Goal: Information Seeking & Learning: Learn about a topic

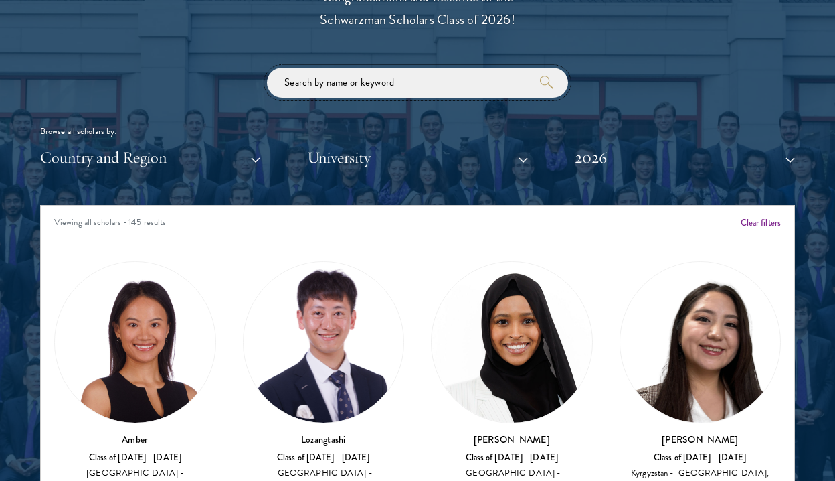
click at [378, 92] on input "search" at bounding box center [417, 83] width 301 height 30
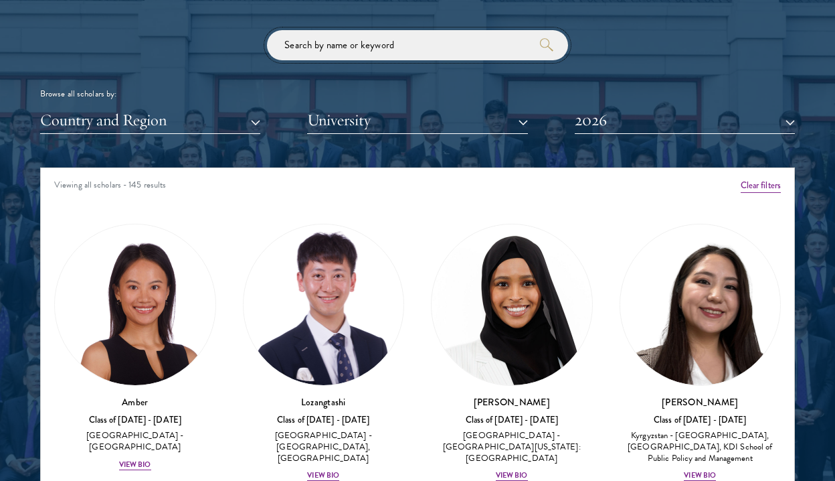
scroll to position [1588, 0]
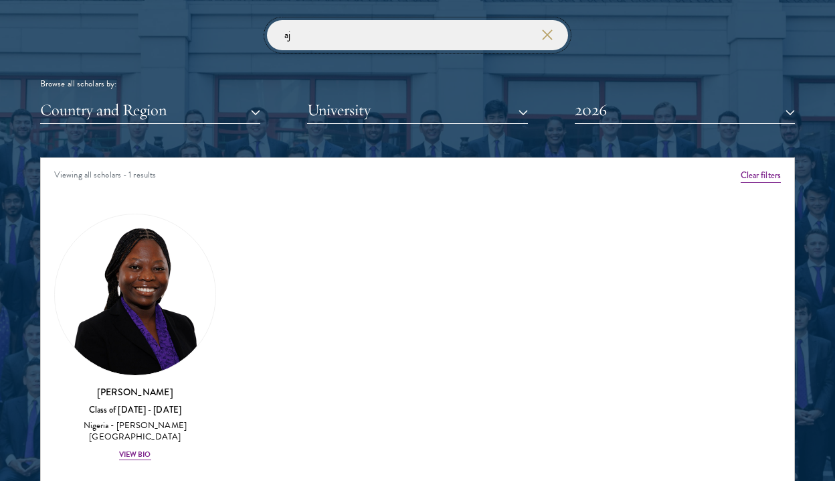
type input "a"
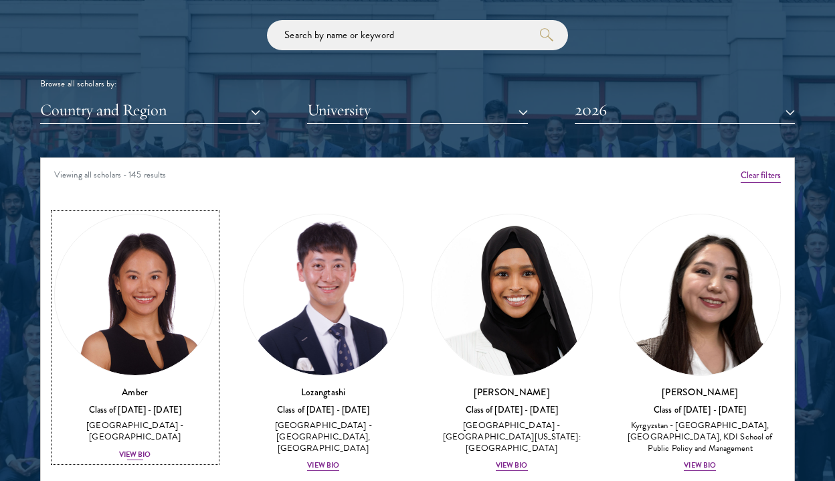
click at [146, 258] on img at bounding box center [135, 294] width 161 height 161
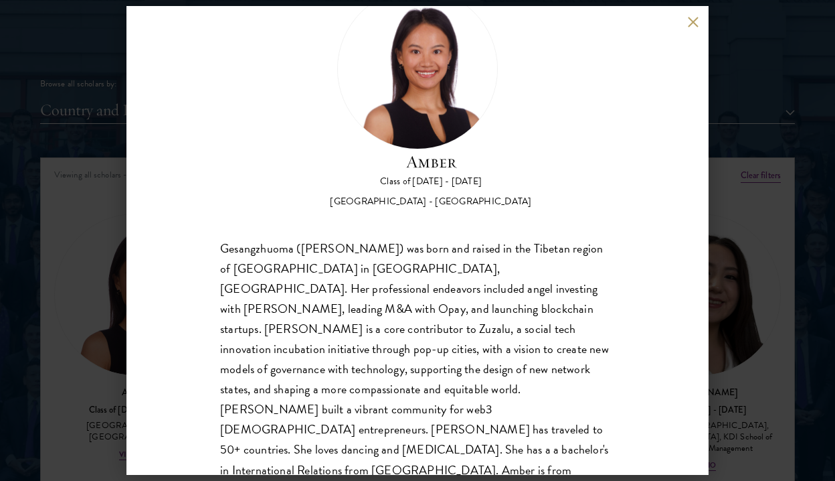
scroll to position [58, 0]
click at [734, 254] on div "Amber Class of [DATE] - [DATE] [GEOGRAPHIC_DATA] - [GEOGRAPHIC_DATA] Gesangzhuo…" at bounding box center [417, 240] width 835 height 481
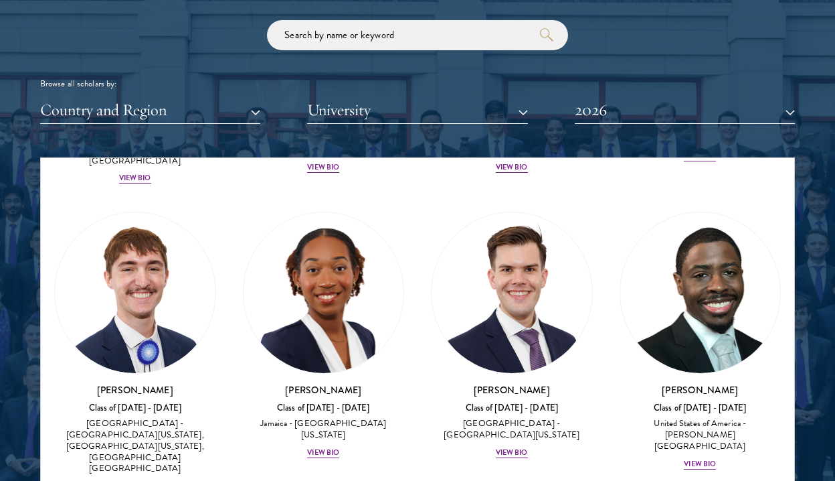
scroll to position [9421, 0]
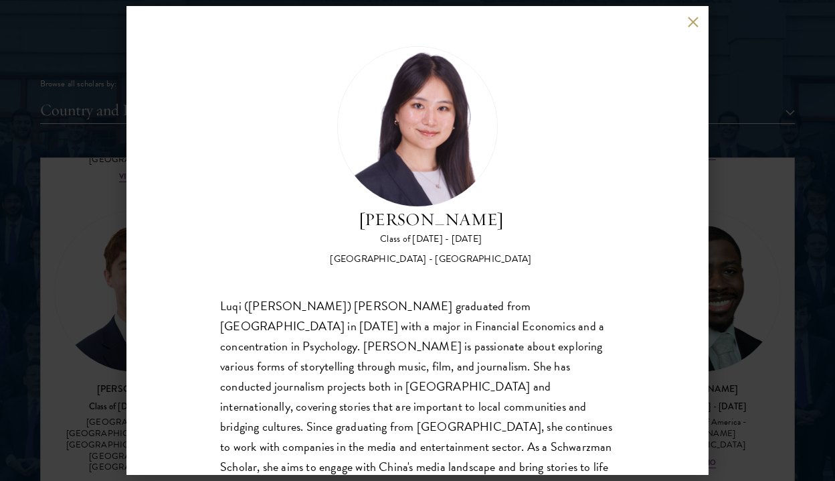
click at [256, 406] on div "Luqi ([PERSON_NAME]) [PERSON_NAME] graduated from [GEOGRAPHIC_DATA] in [DATE] w…" at bounding box center [417, 417] width 395 height 242
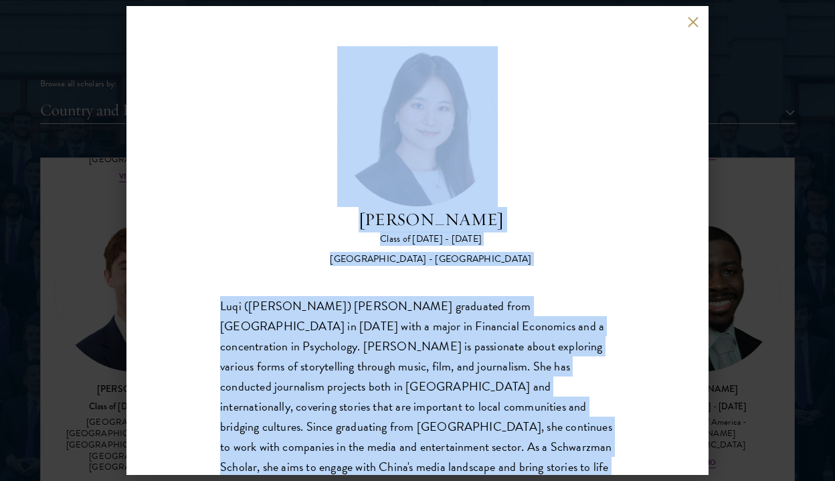
drag, startPoint x: 256, startPoint y: 406, endPoint x: 340, endPoint y: 209, distance: 214.1
click at [340, 209] on div "[PERSON_NAME] Class of [DATE] - [DATE] [GEOGRAPHIC_DATA] - [GEOGRAPHIC_DATA] Lu…" at bounding box center [417, 291] width 395 height 491
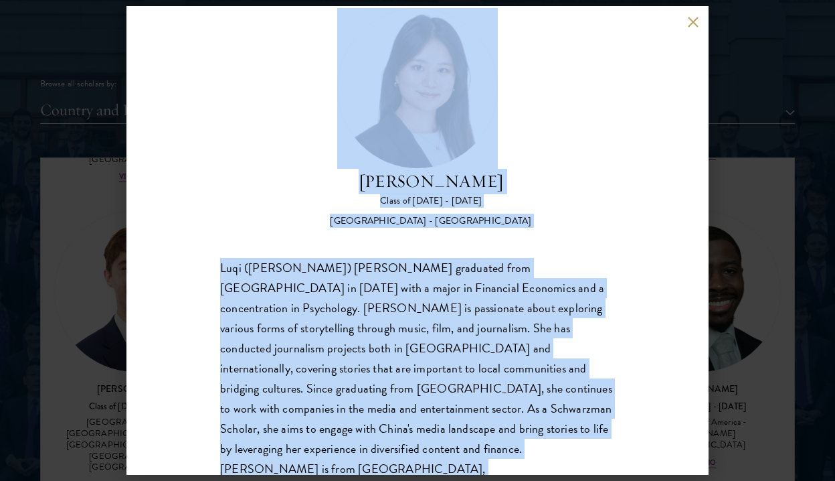
scroll to position [42, 0]
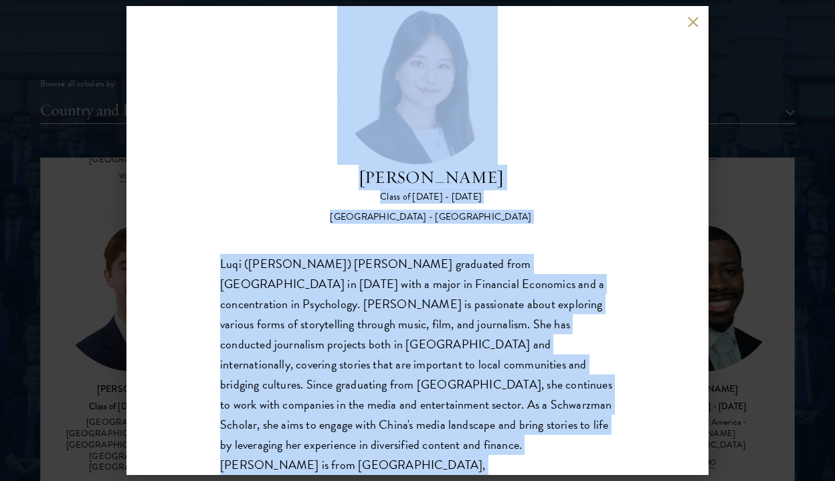
click at [337, 233] on div "[PERSON_NAME] Class of [DATE] - [DATE] [GEOGRAPHIC_DATA] - [GEOGRAPHIC_DATA] Lu…" at bounding box center [417, 249] width 395 height 491
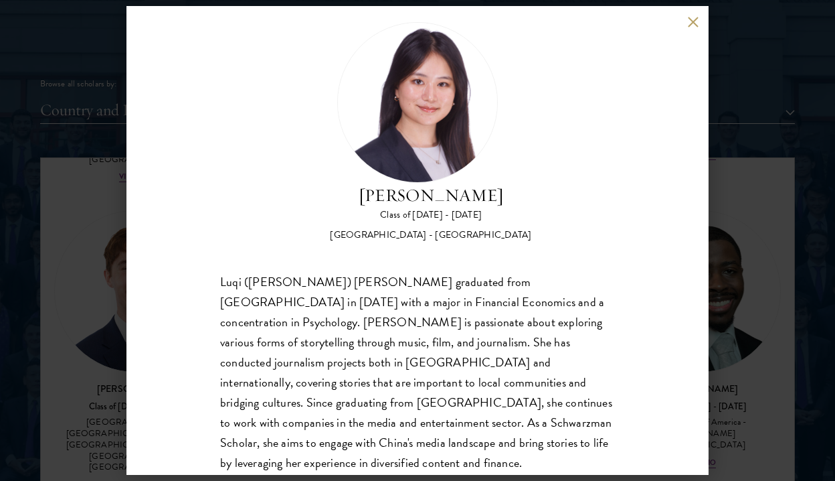
scroll to position [25, 0]
click at [100, 274] on div "[PERSON_NAME] Class of [DATE] - [DATE] [GEOGRAPHIC_DATA] - [GEOGRAPHIC_DATA] Lu…" at bounding box center [417, 240] width 835 height 481
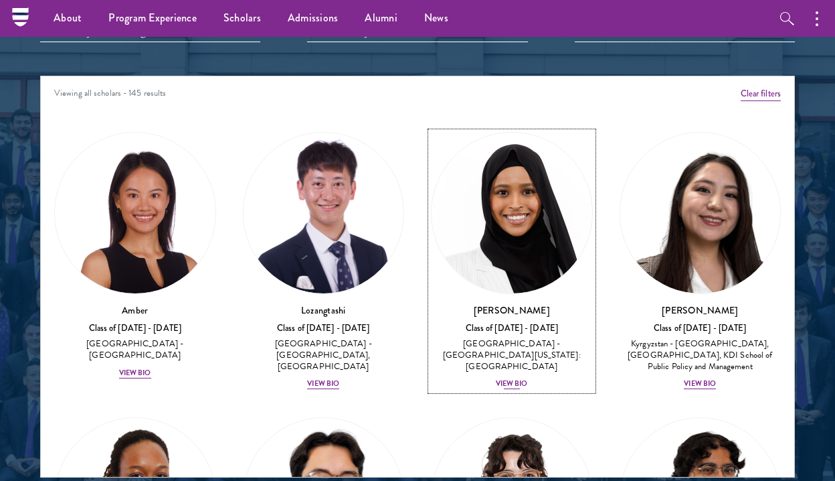
click at [534, 262] on img at bounding box center [512, 213] width 161 height 161
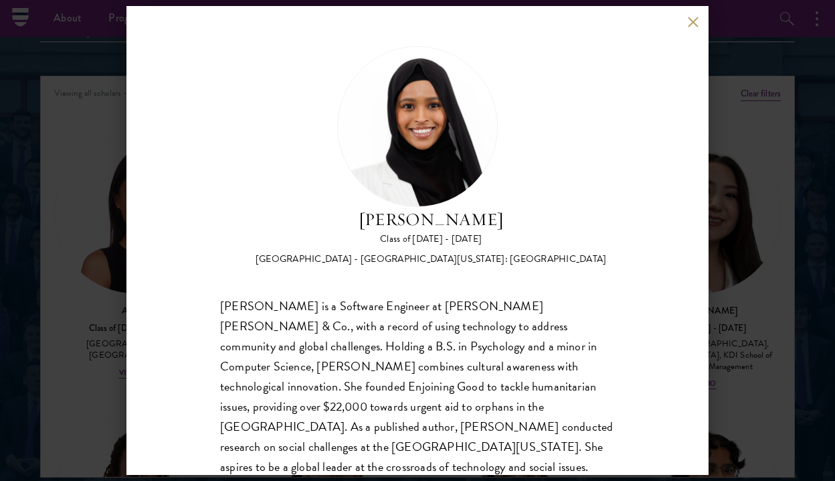
click at [502, 332] on div "[PERSON_NAME] is a Software Engineer at [PERSON_NAME] [PERSON_NAME] & Co., with…" at bounding box center [417, 396] width 395 height 201
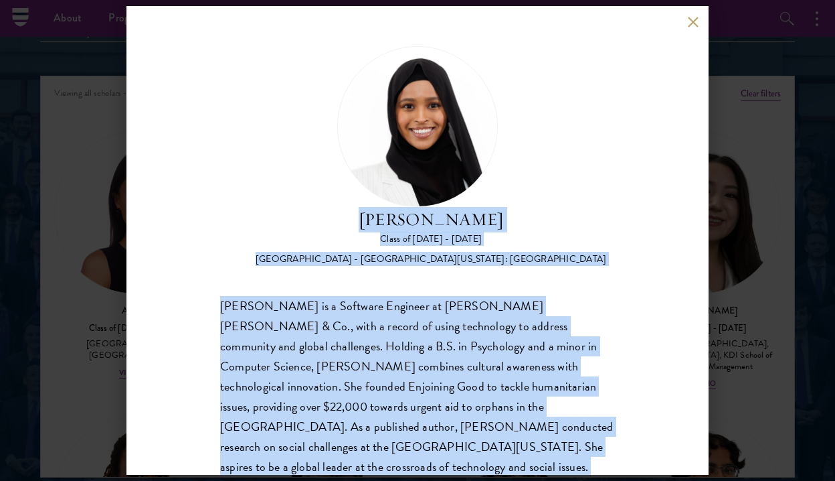
drag, startPoint x: 502, startPoint y: 332, endPoint x: 551, endPoint y: 224, distance: 118.3
click at [551, 224] on div "[PERSON_NAME] Class of [DATE] - [DATE] [GEOGRAPHIC_DATA] - [GEOGRAPHIC_DATA][US…" at bounding box center [417, 271] width 395 height 450
click at [551, 224] on h2 "[PERSON_NAME]" at bounding box center [431, 219] width 351 height 25
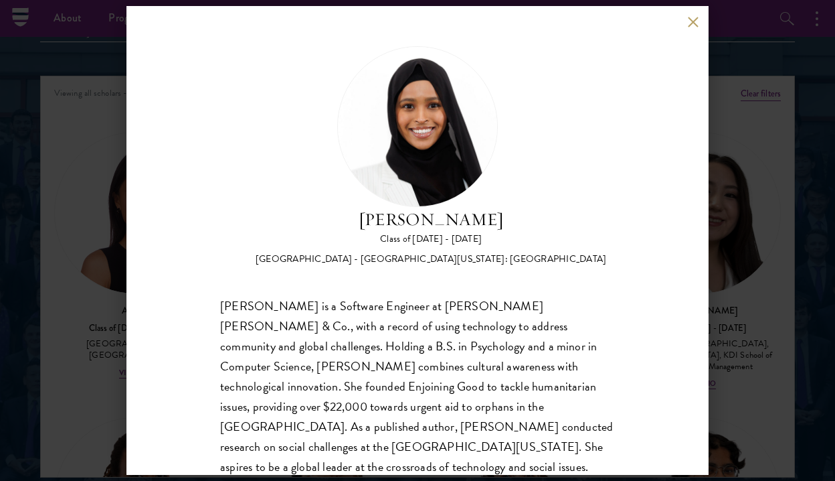
click at [789, 296] on div "[PERSON_NAME] Class of [DATE] - [DATE] [GEOGRAPHIC_DATA] - [GEOGRAPHIC_DATA][US…" at bounding box center [417, 240] width 835 height 481
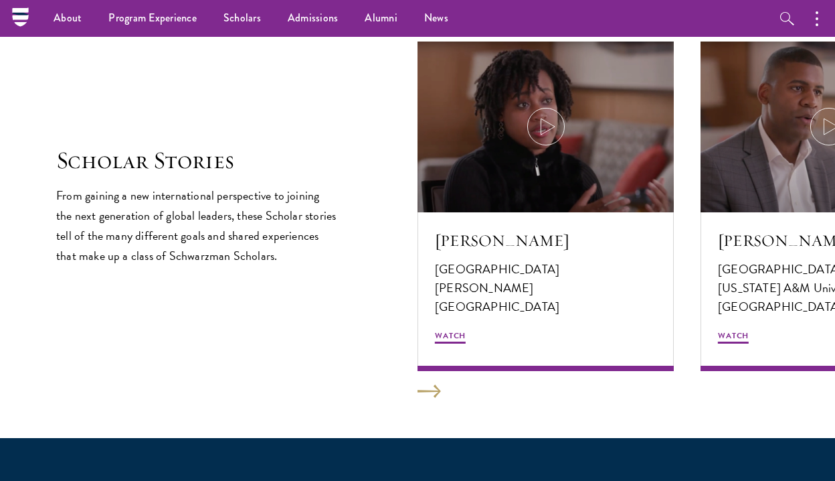
scroll to position [1706, 0]
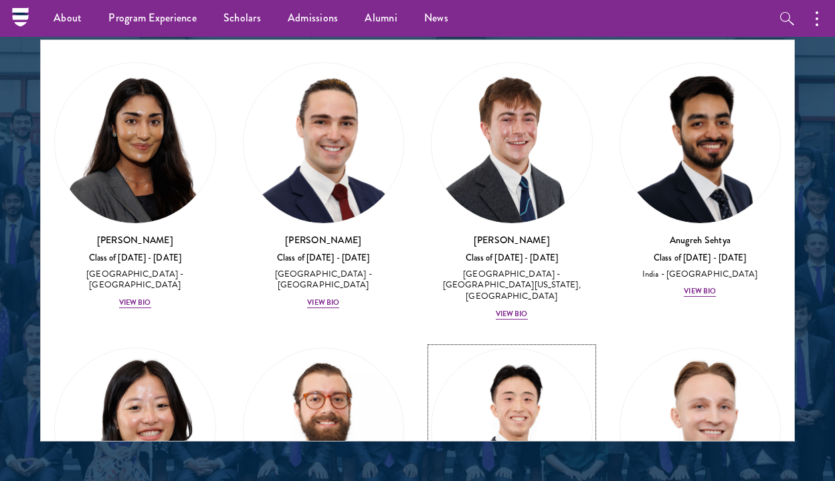
click at [551, 348] on img at bounding box center [512, 428] width 161 height 161
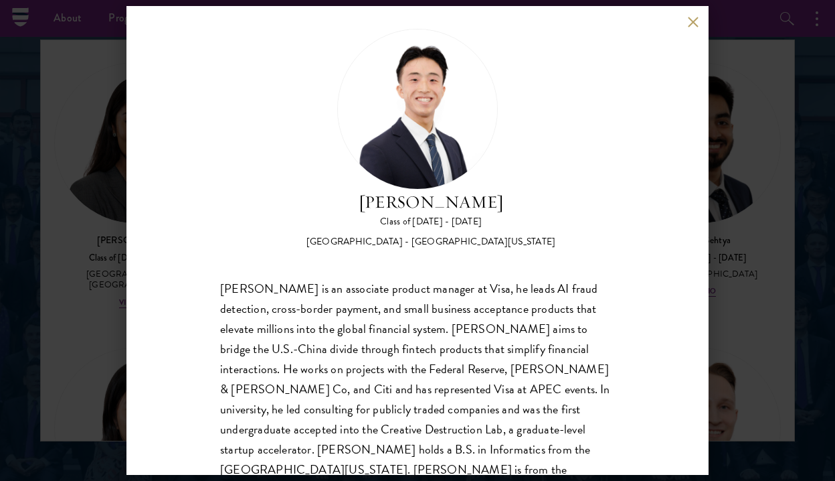
scroll to position [18, 0]
click at [736, 317] on div "[PERSON_NAME] Class of [DATE] - [DATE] [GEOGRAPHIC_DATA] - [GEOGRAPHIC_DATA][US…" at bounding box center [417, 240] width 835 height 481
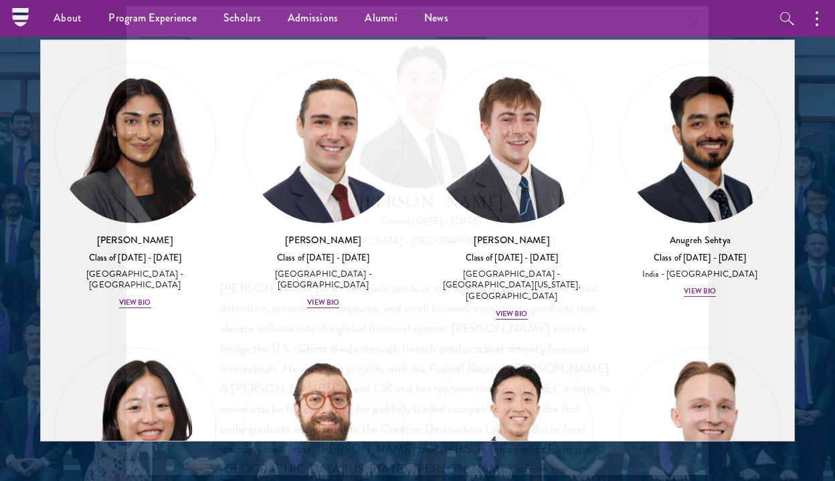
scroll to position [9336, 0]
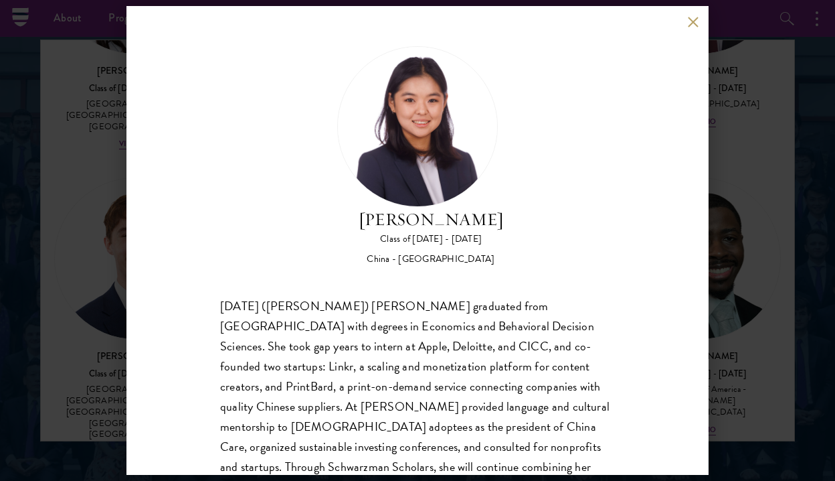
click at [550, 343] on div "[DATE] ([PERSON_NAME]) [PERSON_NAME] graduated from [GEOGRAPHIC_DATA] with degr…" at bounding box center [417, 417] width 395 height 242
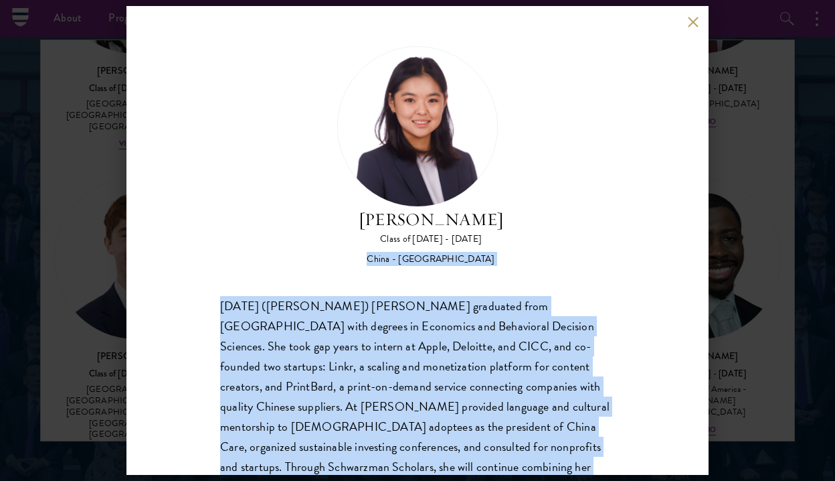
drag, startPoint x: 550, startPoint y: 343, endPoint x: 578, endPoint y: 250, distance: 97.2
click at [578, 250] on div "[PERSON_NAME] Class of [DATE] - [DATE] [GEOGRAPHIC_DATA] - [GEOGRAPHIC_DATA] [D…" at bounding box center [417, 291] width 395 height 491
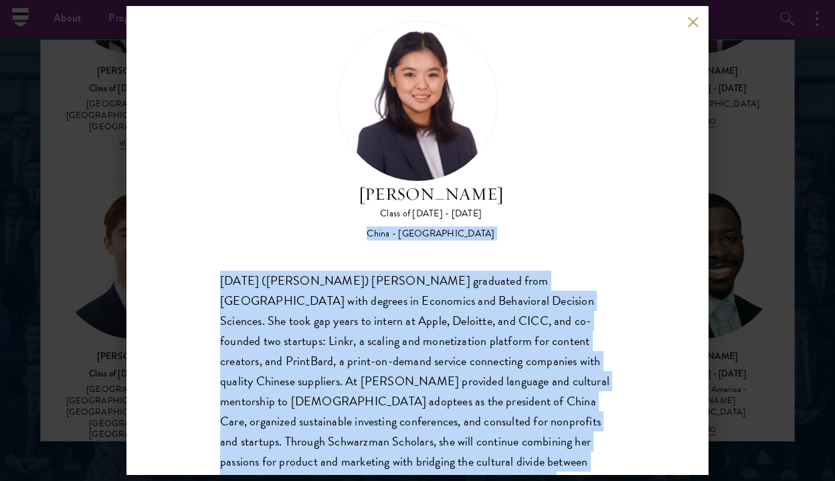
scroll to position [82, 0]
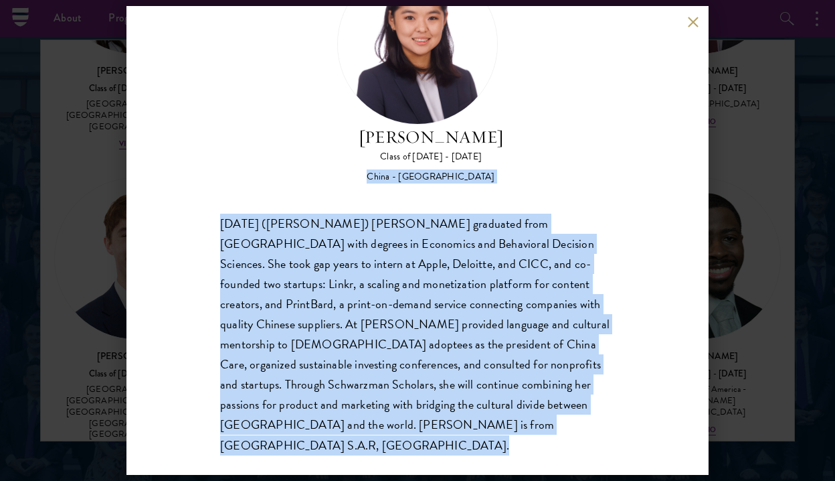
click at [572, 317] on div "[DATE] ([PERSON_NAME]) [PERSON_NAME] graduated from [GEOGRAPHIC_DATA] with degr…" at bounding box center [417, 335] width 395 height 242
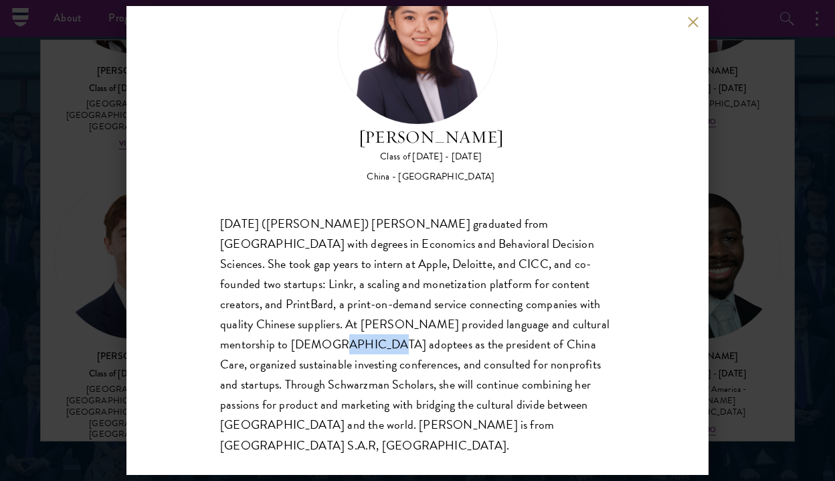
click at [572, 317] on div "[DATE] ([PERSON_NAME]) [PERSON_NAME] graduated from [GEOGRAPHIC_DATA] with degr…" at bounding box center [417, 335] width 395 height 242
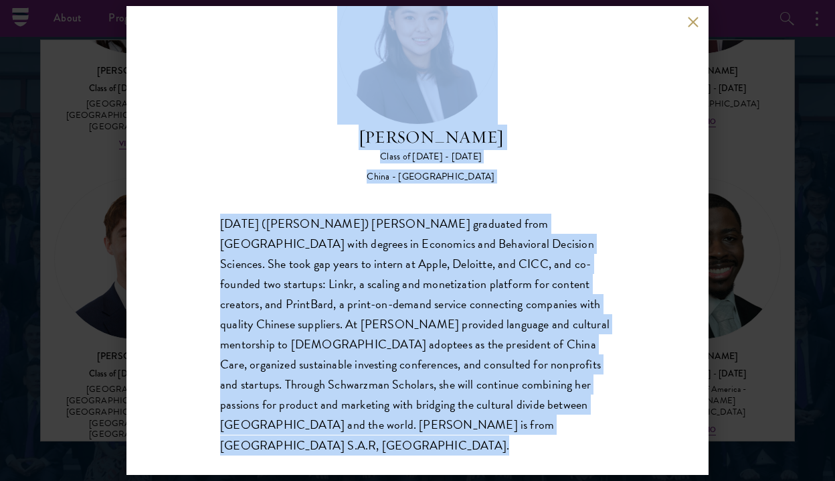
drag, startPoint x: 572, startPoint y: 317, endPoint x: 628, endPoint y: 151, distance: 175.0
click at [629, 151] on div "[PERSON_NAME] Class of [DATE] - [DATE] [GEOGRAPHIC_DATA] - [GEOGRAPHIC_DATA] [D…" at bounding box center [418, 240] width 582 height 469
click at [569, 247] on div "[DATE] ([PERSON_NAME]) [PERSON_NAME] graduated from [GEOGRAPHIC_DATA] with degr…" at bounding box center [417, 335] width 395 height 242
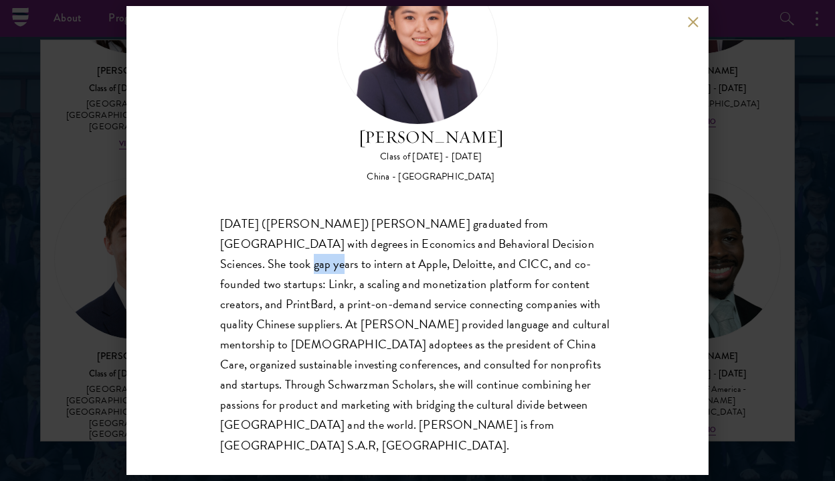
click at [569, 247] on div "[DATE] ([PERSON_NAME]) [PERSON_NAME] graduated from [GEOGRAPHIC_DATA] with degr…" at bounding box center [417, 335] width 395 height 242
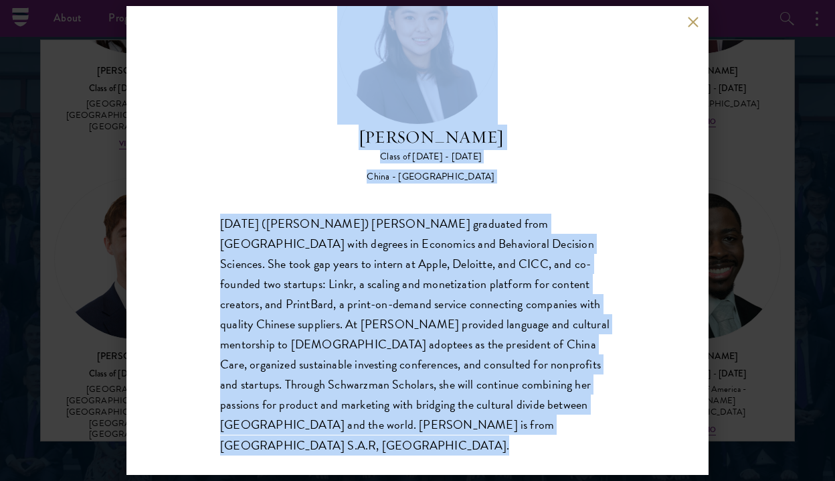
drag, startPoint x: 569, startPoint y: 247, endPoint x: 537, endPoint y: 114, distance: 137.0
click at [537, 114] on div "[PERSON_NAME] Class of [DATE] - [DATE] [GEOGRAPHIC_DATA] - [GEOGRAPHIC_DATA] [D…" at bounding box center [417, 209] width 395 height 491
click at [536, 117] on div "[PERSON_NAME] Class of [DATE] - [DATE] [GEOGRAPHIC_DATA] - [GEOGRAPHIC_DATA]" at bounding box center [417, 74] width 395 height 220
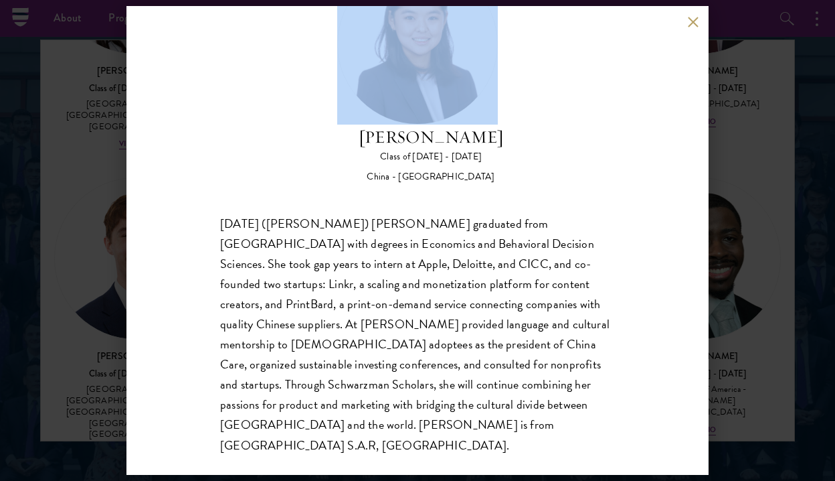
click at [536, 117] on div "[PERSON_NAME] Class of [DATE] - [DATE] [GEOGRAPHIC_DATA] - [GEOGRAPHIC_DATA]" at bounding box center [417, 74] width 395 height 220
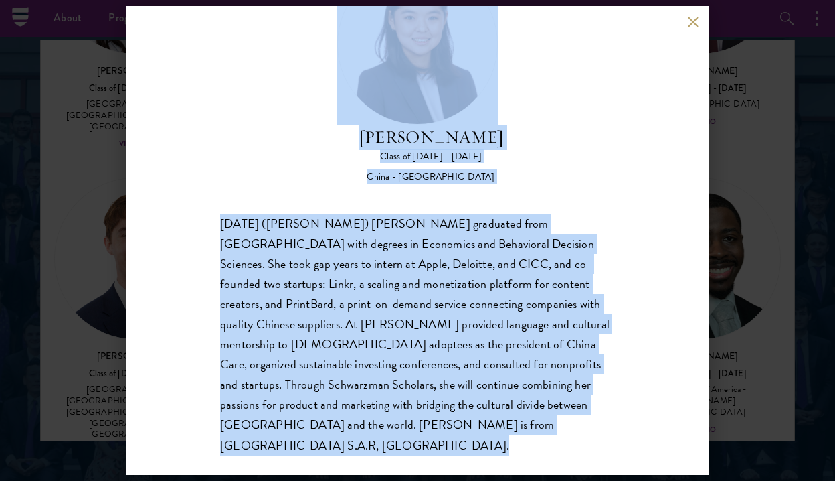
drag, startPoint x: 536, startPoint y: 117, endPoint x: 585, endPoint y: 280, distance: 170.5
click at [585, 280] on div "[PERSON_NAME] Class of [DATE] - [DATE] [GEOGRAPHIC_DATA] - [GEOGRAPHIC_DATA] [D…" at bounding box center [417, 209] width 395 height 491
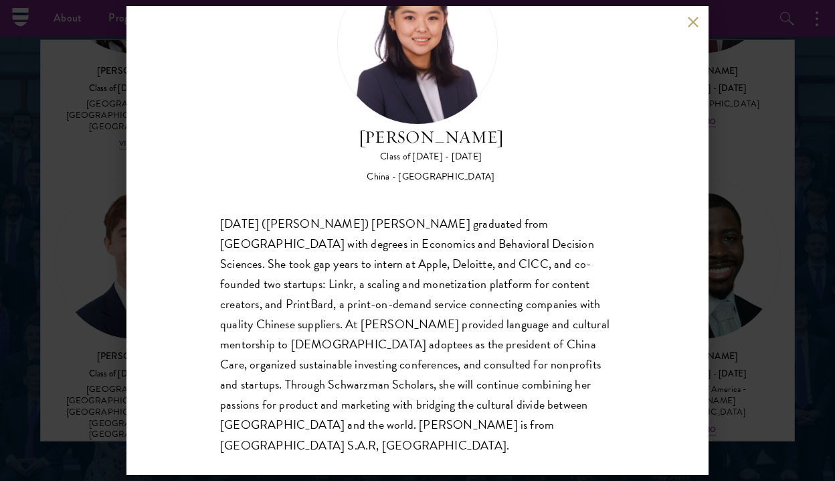
click at [594, 255] on div "[DATE] ([PERSON_NAME]) [PERSON_NAME] graduated from [GEOGRAPHIC_DATA] with degr…" at bounding box center [417, 335] width 395 height 242
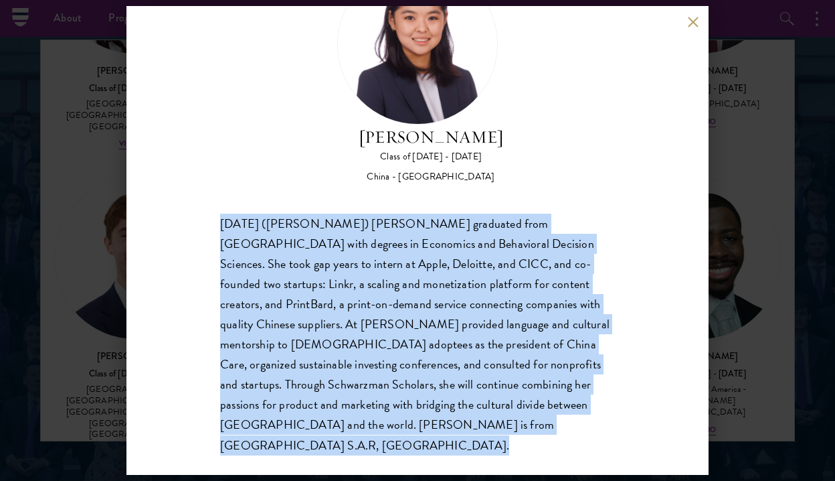
click at [594, 255] on div "[DATE] ([PERSON_NAME]) [PERSON_NAME] graduated from [GEOGRAPHIC_DATA] with degr…" at bounding box center [417, 335] width 395 height 242
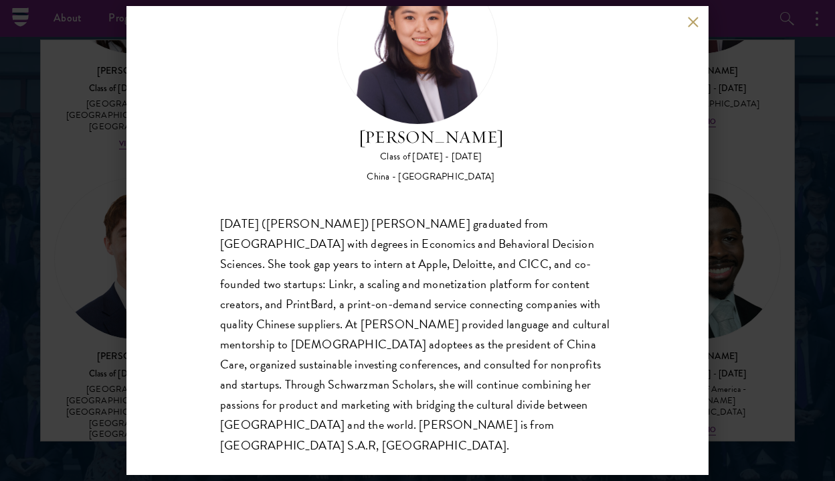
click at [767, 349] on div "[PERSON_NAME] Class of [DATE] - [DATE] [GEOGRAPHIC_DATA] - [GEOGRAPHIC_DATA] [D…" at bounding box center [417, 240] width 835 height 481
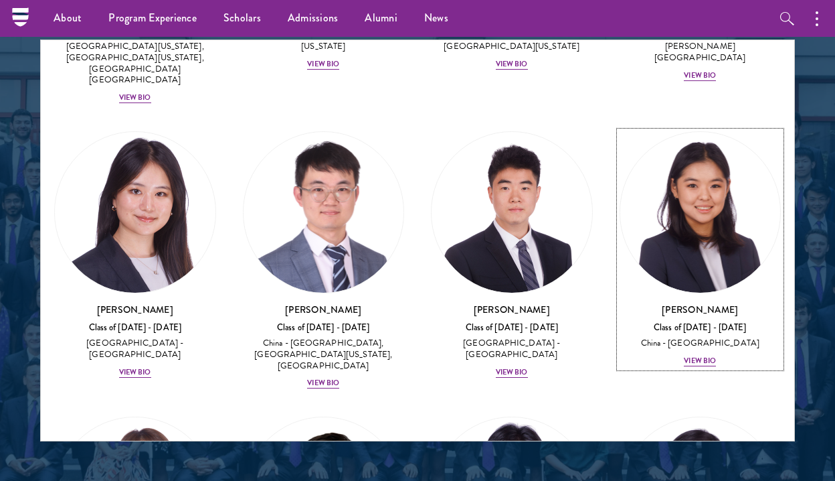
scroll to position [9686, 0]
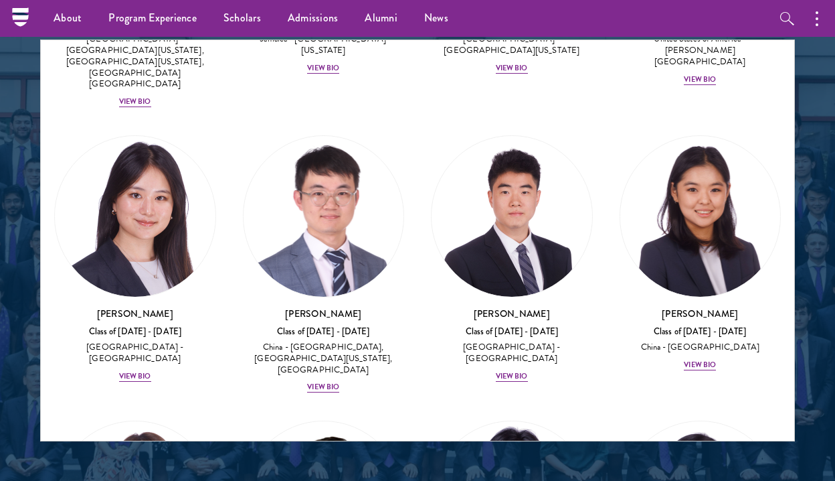
click at [798, 363] on div at bounding box center [417, 107] width 835 height 827
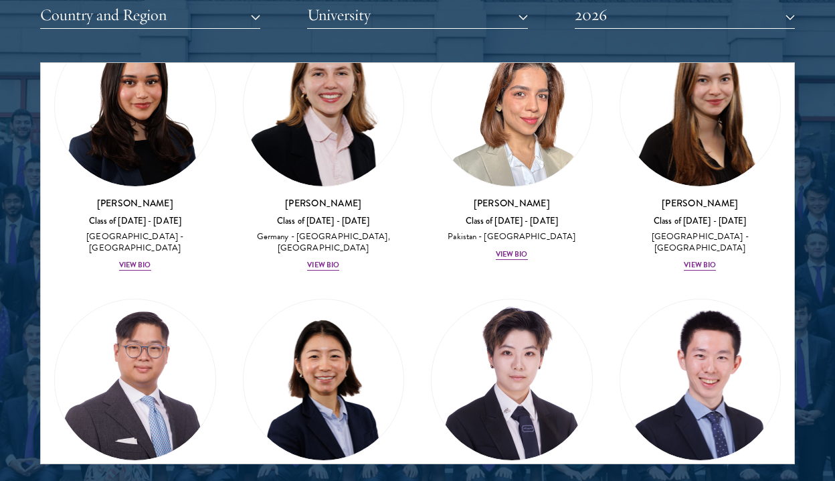
scroll to position [4568, 0]
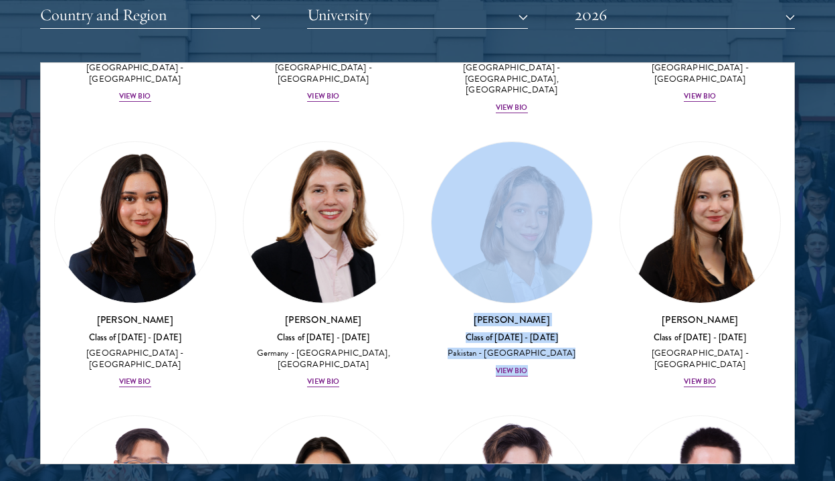
drag, startPoint x: 410, startPoint y: 240, endPoint x: 440, endPoint y: 232, distance: 31.0
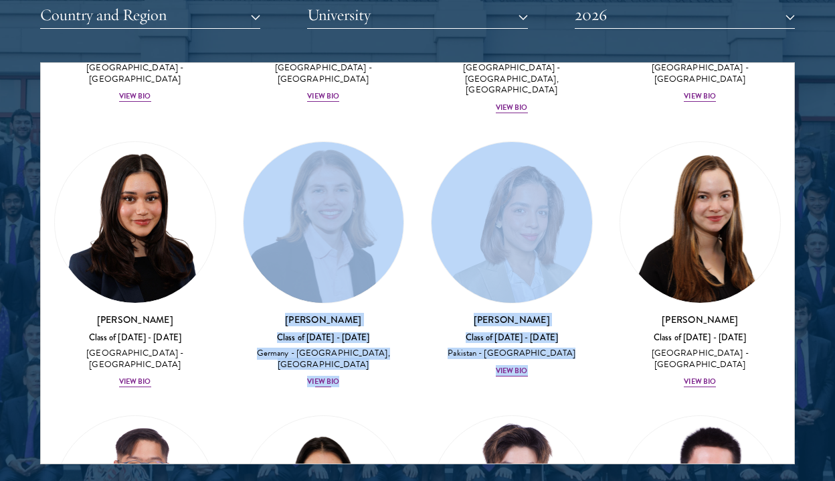
drag, startPoint x: 440, startPoint y: 232, endPoint x: 377, endPoint y: 81, distance: 164.1
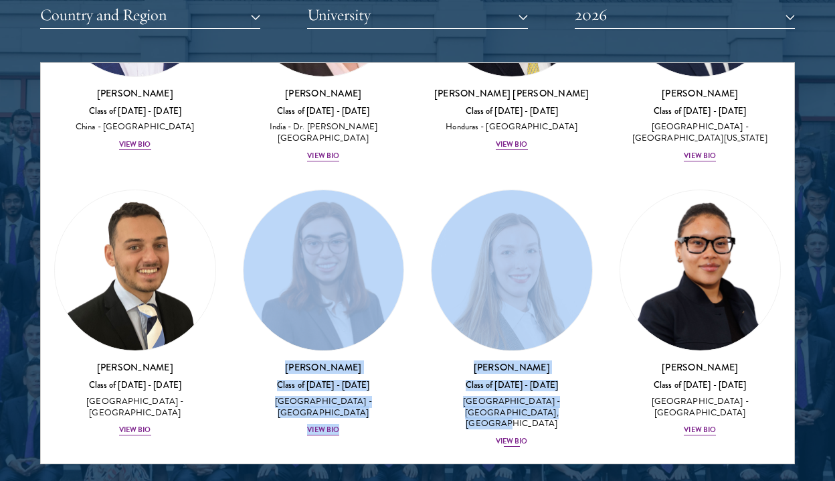
drag, startPoint x: 404, startPoint y: 194, endPoint x: 465, endPoint y: 278, distance: 103.1
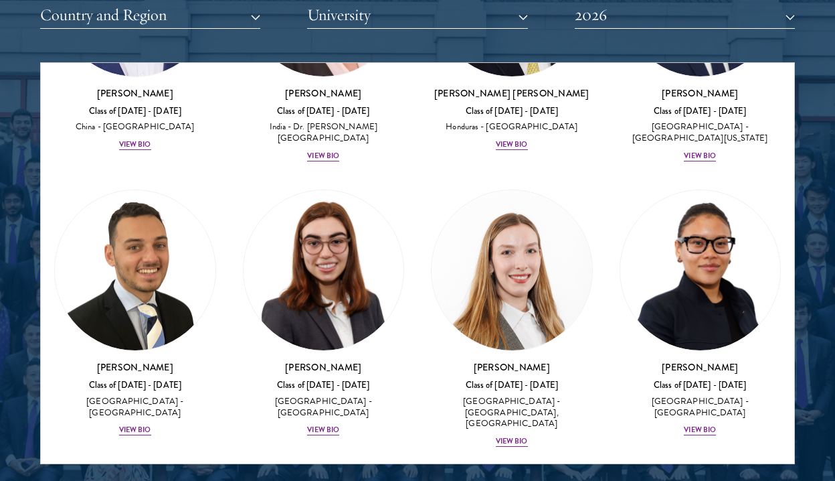
drag, startPoint x: 434, startPoint y: 311, endPoint x: 557, endPoint y: 359, distance: 132.5
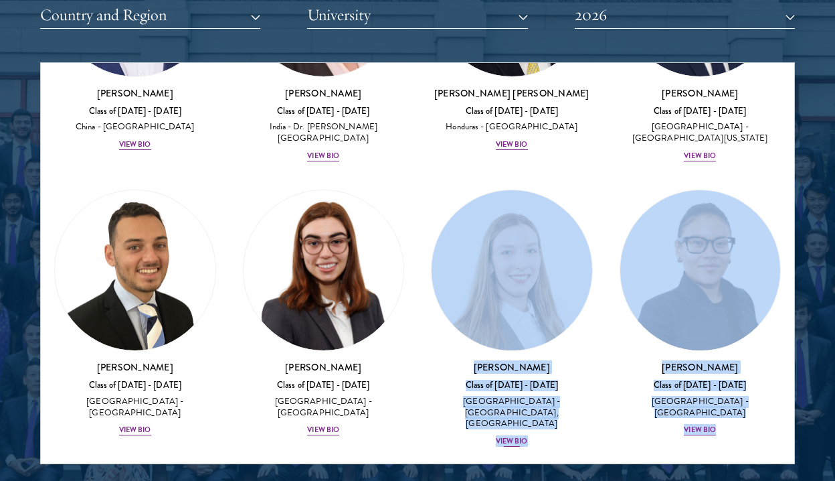
drag, startPoint x: 612, startPoint y: 309, endPoint x: 438, endPoint y: 143, distance: 241.0
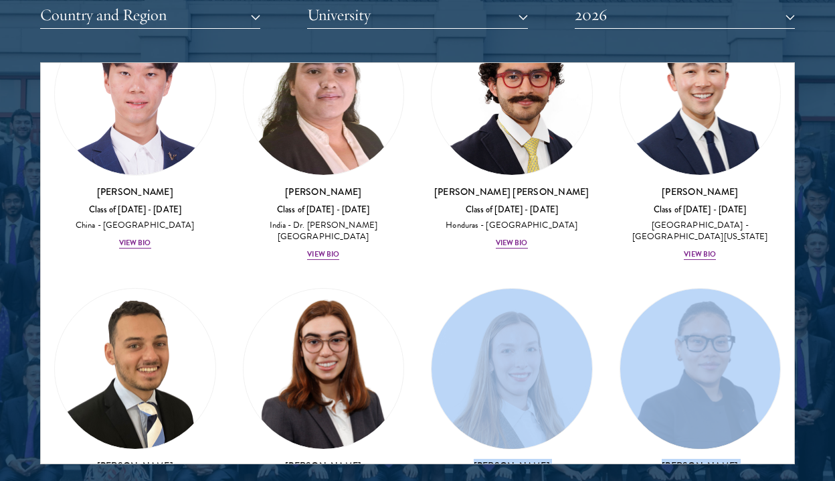
scroll to position [4134, 0]
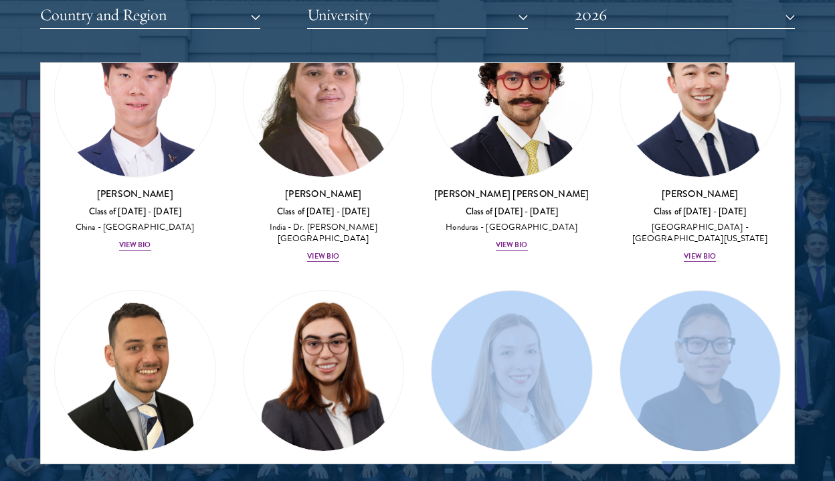
click at [422, 276] on div "[PERSON_NAME] Class of [DATE] - [DATE] [GEOGRAPHIC_DATA] - [GEOGRAPHIC_DATA], […" at bounding box center [512, 418] width 189 height 285
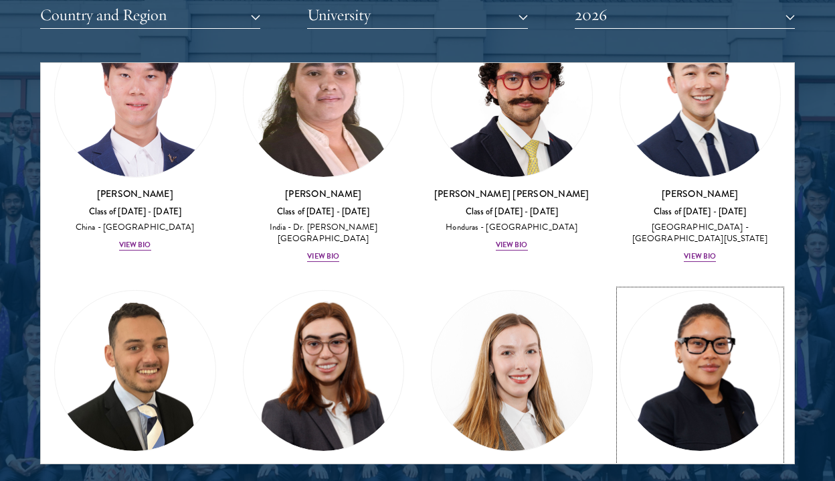
click at [724, 290] on img at bounding box center [700, 370] width 161 height 161
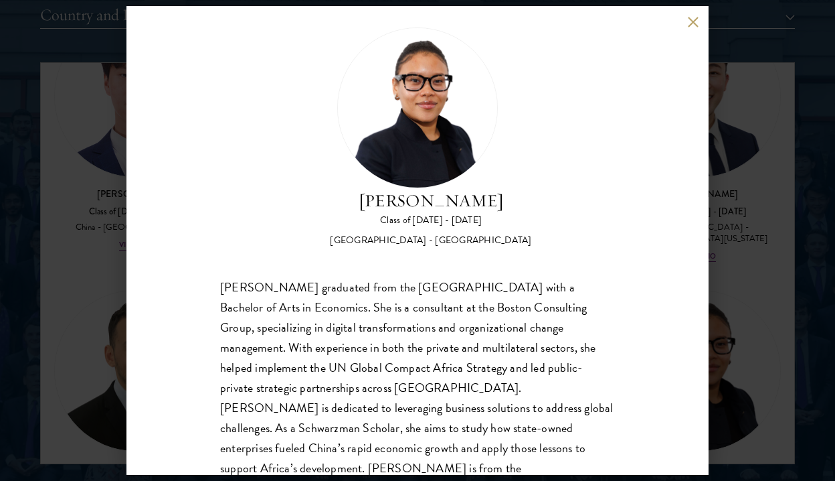
scroll to position [8, 0]
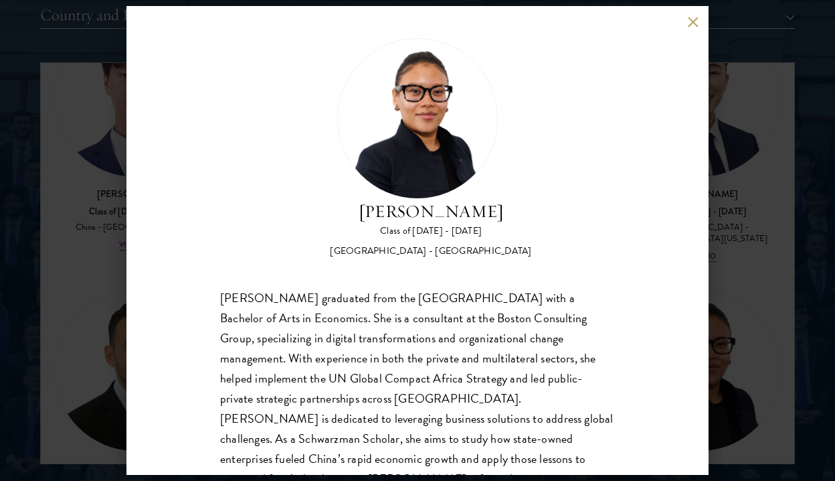
click at [388, 218] on h2 "[PERSON_NAME]" at bounding box center [430, 211] width 201 height 25
drag, startPoint x: 388, startPoint y: 218, endPoint x: 445, endPoint y: 208, distance: 57.8
click at [445, 208] on h2 "[PERSON_NAME]" at bounding box center [430, 211] width 201 height 25
copy h2 "[PERSON_NAME]"
click at [760, 134] on div "[PERSON_NAME] Class of [DATE] - [DATE] [GEOGRAPHIC_DATA] - [GEOGRAPHIC_DATA] [P…" at bounding box center [417, 240] width 835 height 481
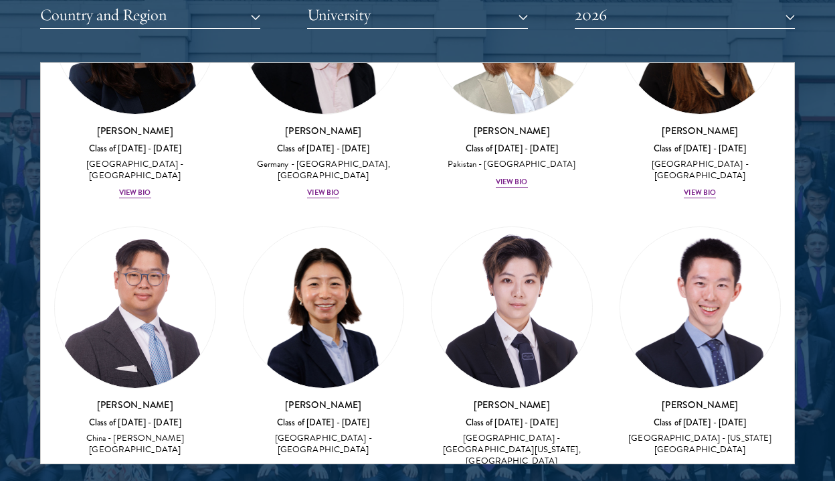
scroll to position [4752, 0]
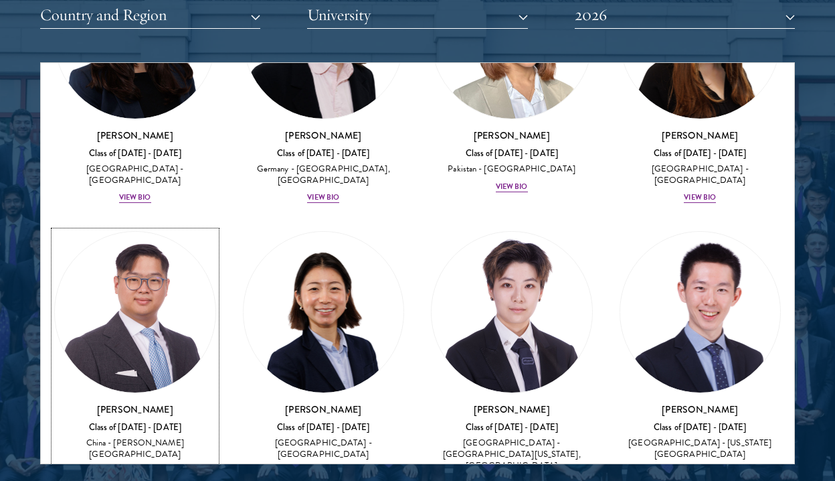
click at [106, 232] on img at bounding box center [135, 312] width 161 height 161
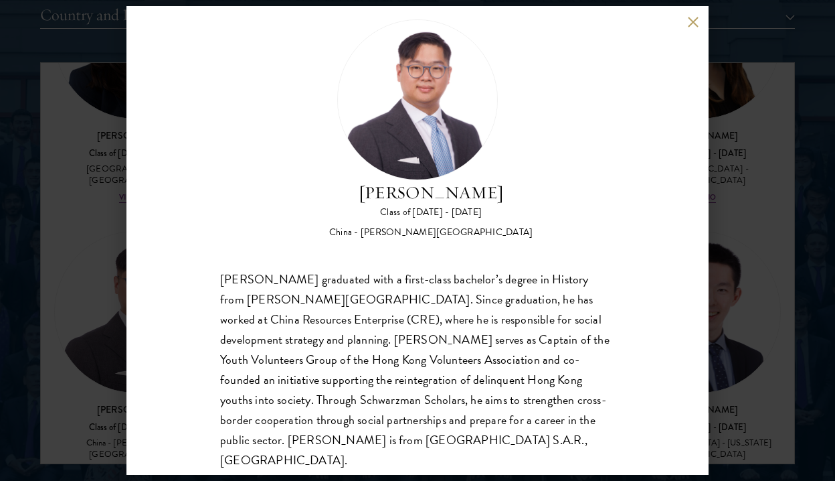
scroll to position [28, 0]
